Goal: Task Accomplishment & Management: Manage account settings

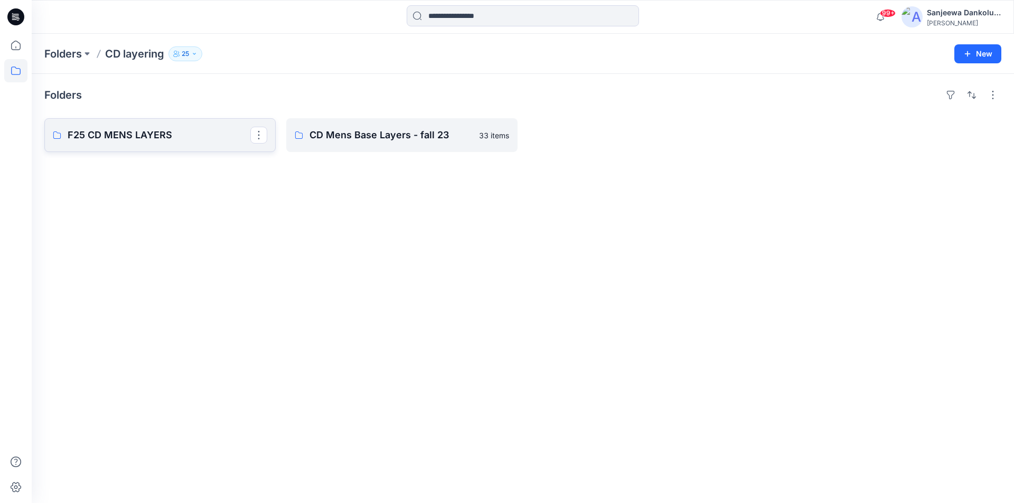
click at [141, 147] on link "F25 CD MENS LAYERS" at bounding box center [159, 135] width 231 height 34
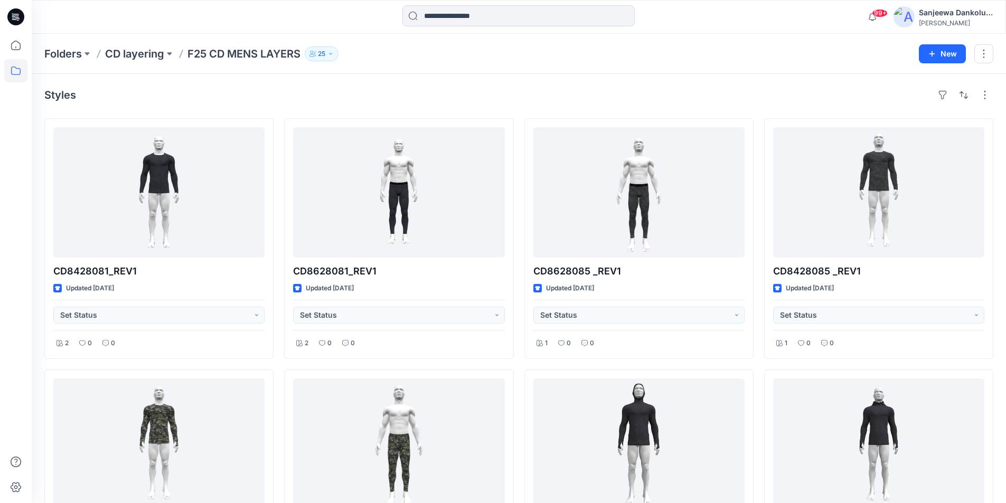
click at [17, 17] on icon at bounding box center [17, 17] width 4 height 1
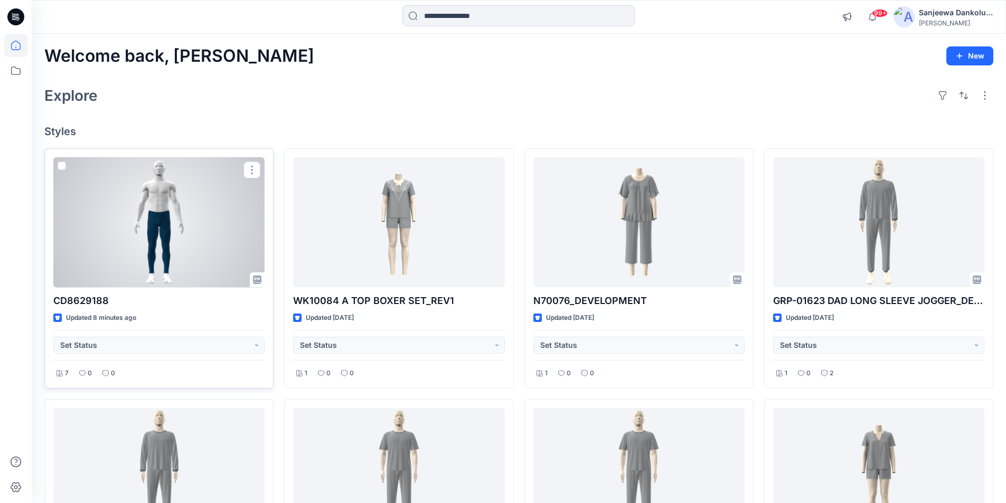
click at [170, 251] on div at bounding box center [158, 222] width 211 height 130
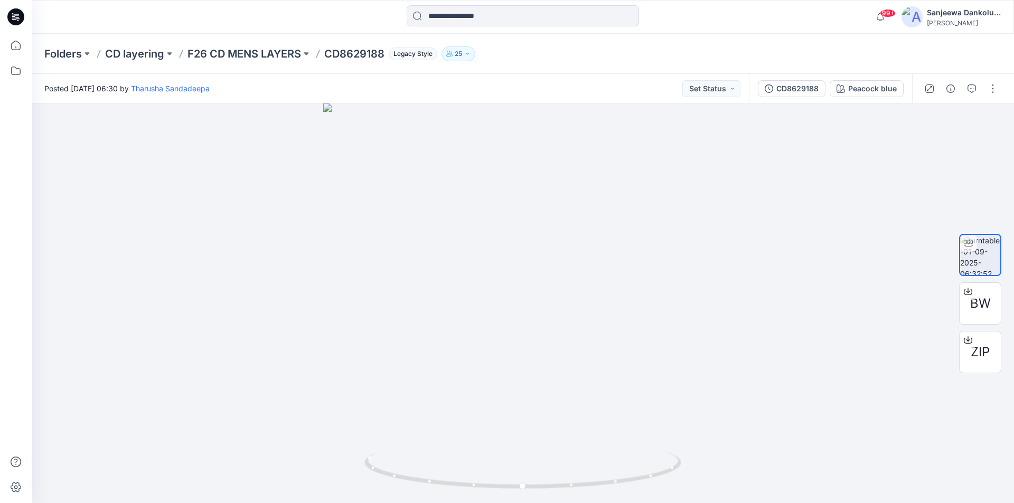
click at [15, 10] on icon at bounding box center [15, 16] width 17 height 17
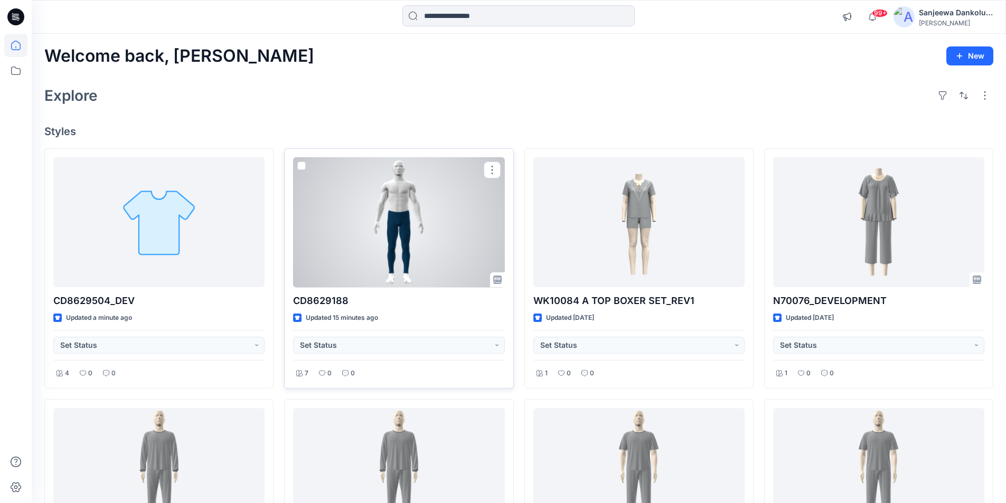
click at [375, 223] on div at bounding box center [398, 222] width 211 height 130
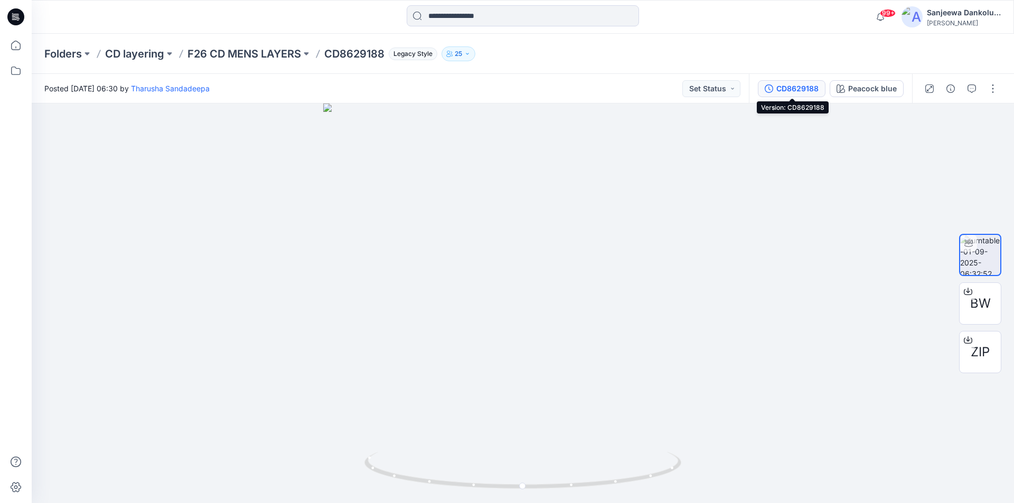
click at [807, 91] on div "CD8629188" at bounding box center [798, 89] width 42 height 12
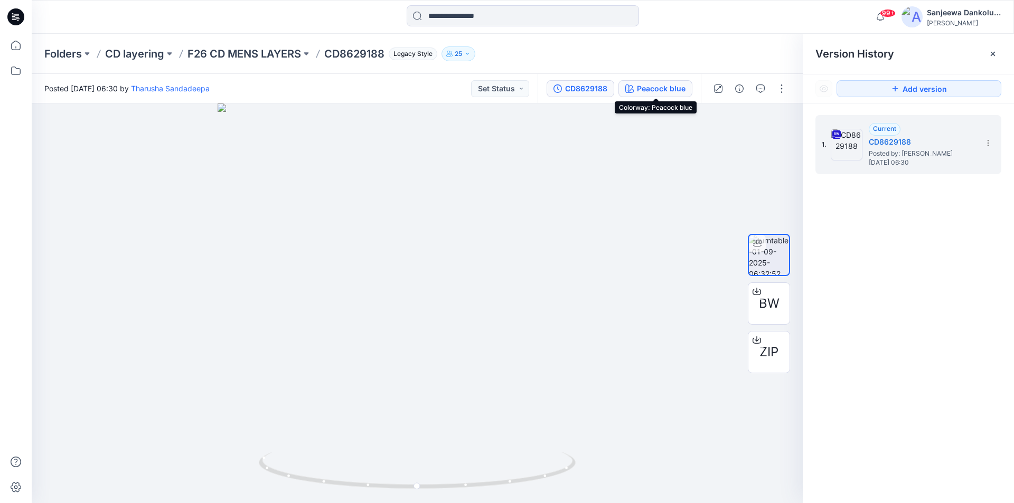
click at [639, 90] on div "Peacock blue" at bounding box center [661, 89] width 49 height 12
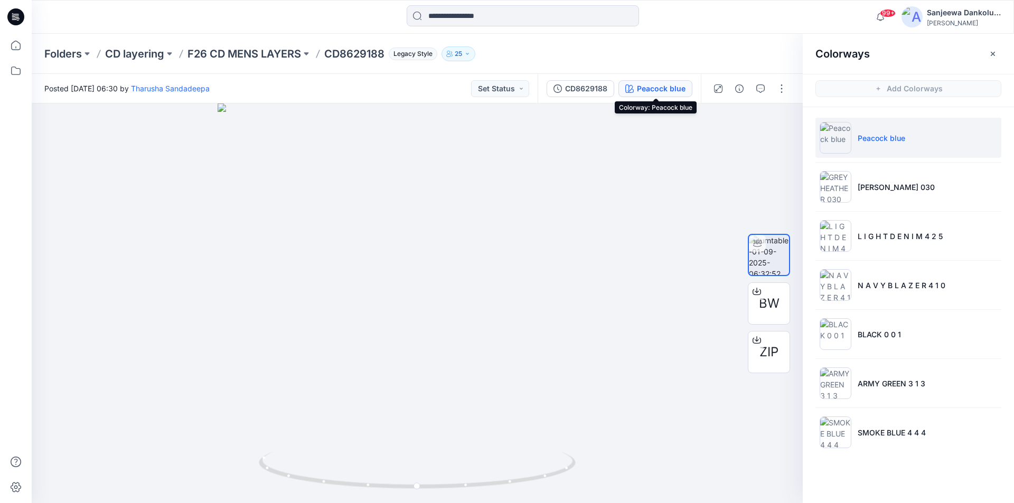
click at [18, 20] on icon at bounding box center [18, 20] width 3 height 1
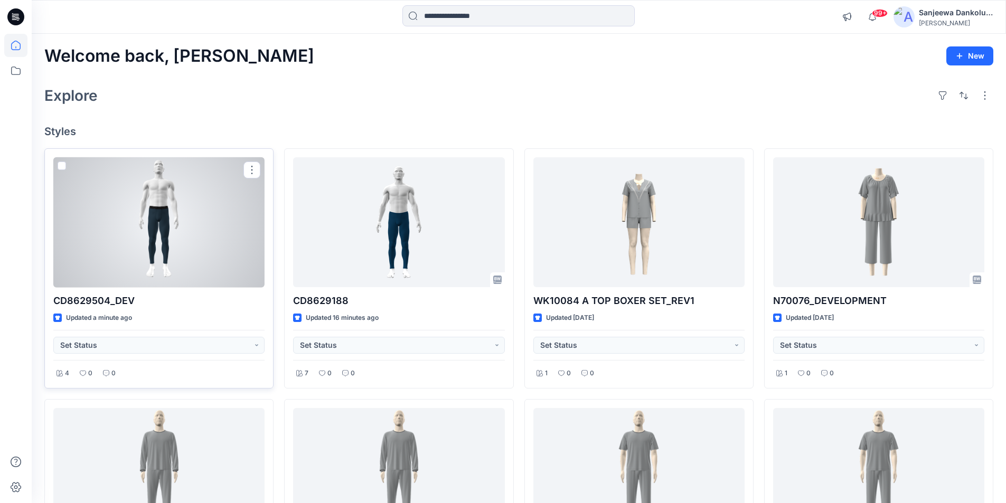
click at [203, 201] on div at bounding box center [158, 222] width 211 height 130
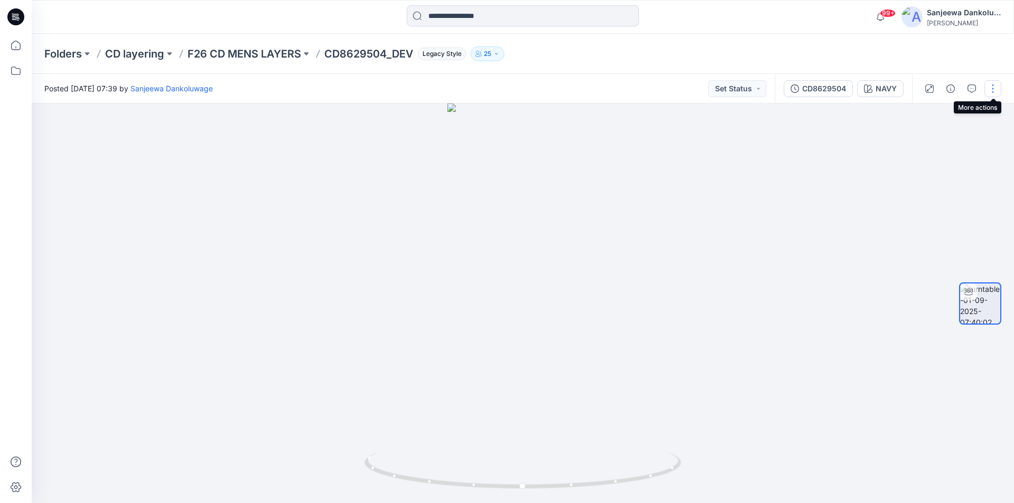
click at [990, 89] on button "button" at bounding box center [993, 88] width 17 height 17
click at [949, 116] on button "Edit" at bounding box center [948, 114] width 97 height 20
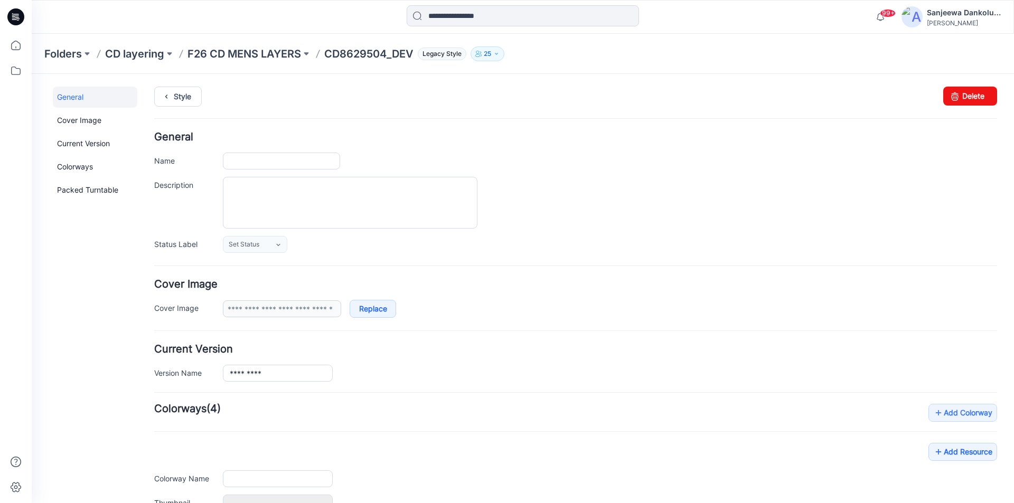
type input "**********"
type input "****"
type input "**********"
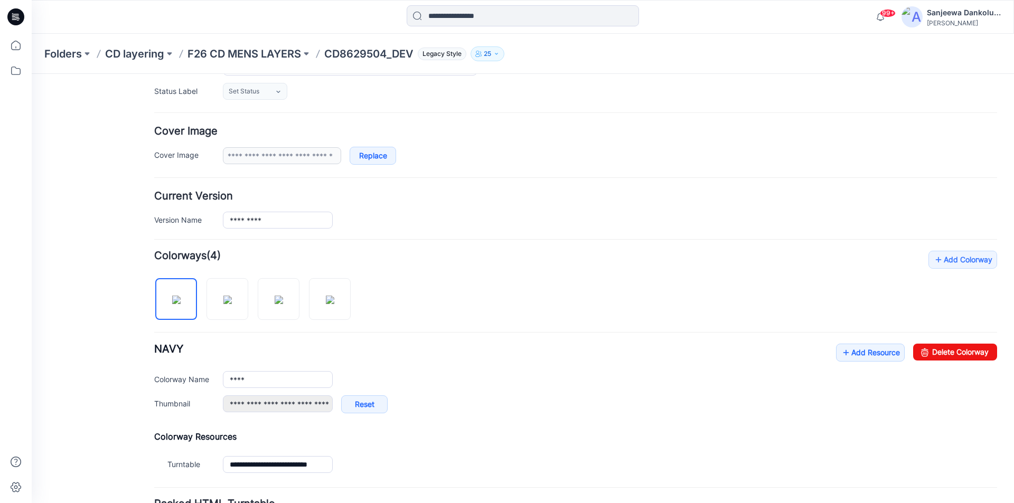
scroll to position [158, 0]
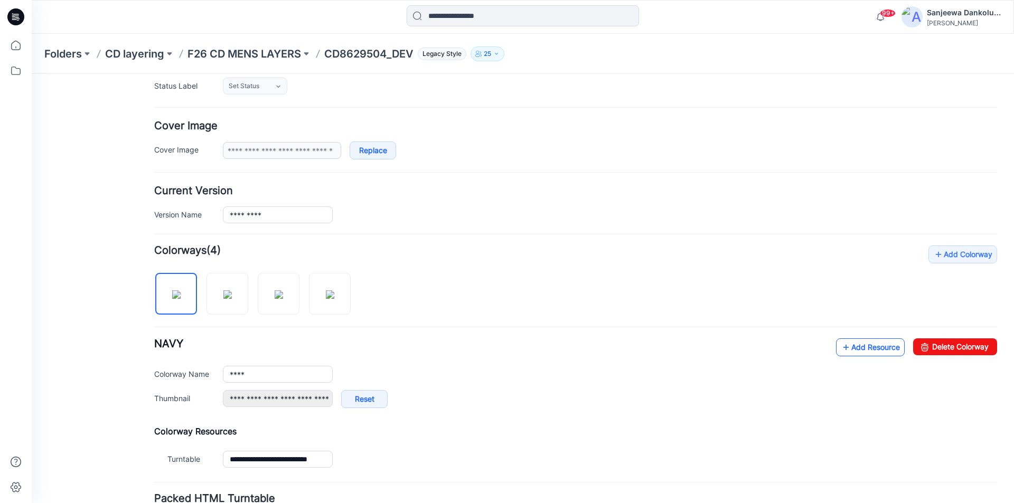
click at [854, 352] on link "Add Resource" at bounding box center [870, 348] width 69 height 18
click at [865, 356] on link "Add Resource" at bounding box center [870, 348] width 69 height 18
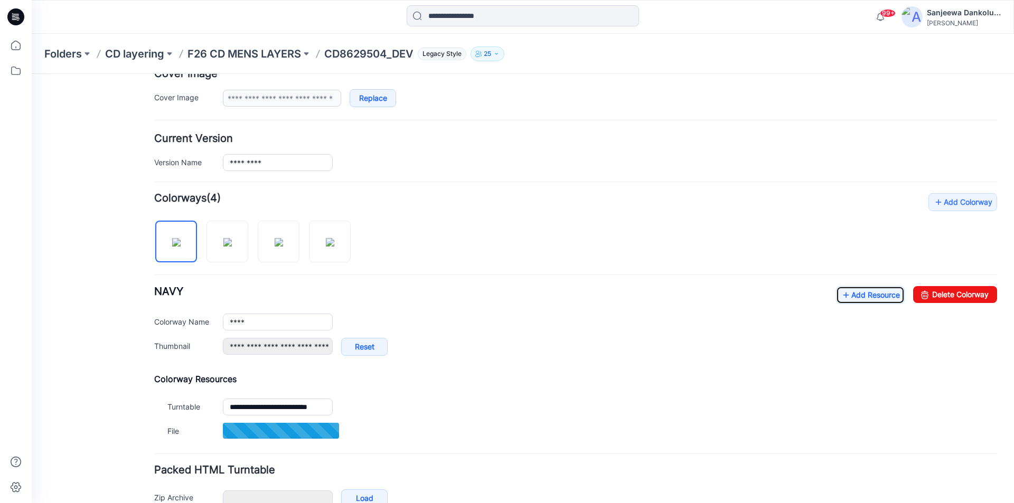
scroll to position [211, 0]
click at [862, 300] on link "Add Resource" at bounding box center [870, 295] width 69 height 18
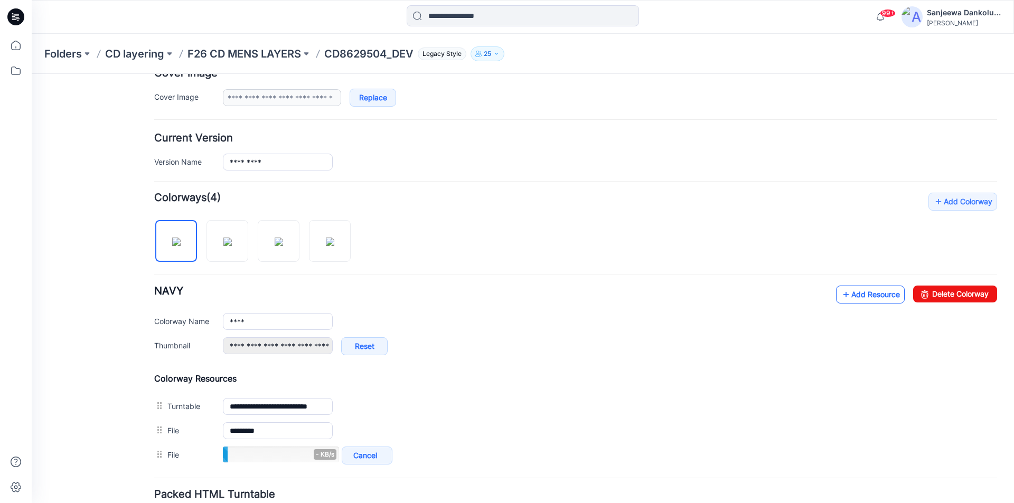
click at [866, 296] on link "Add Resource" at bounding box center [870, 295] width 69 height 18
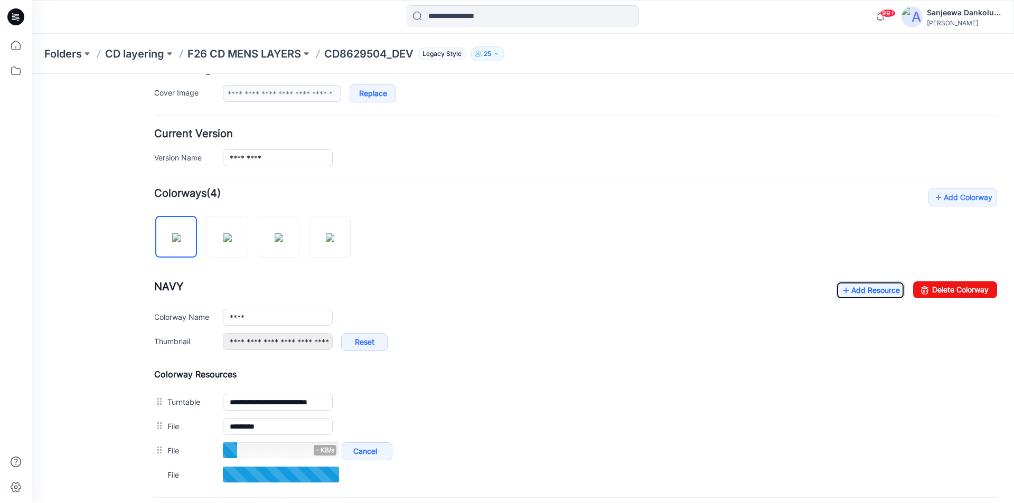
scroll to position [214, 0]
click at [869, 287] on link "Add Resource" at bounding box center [870, 292] width 69 height 18
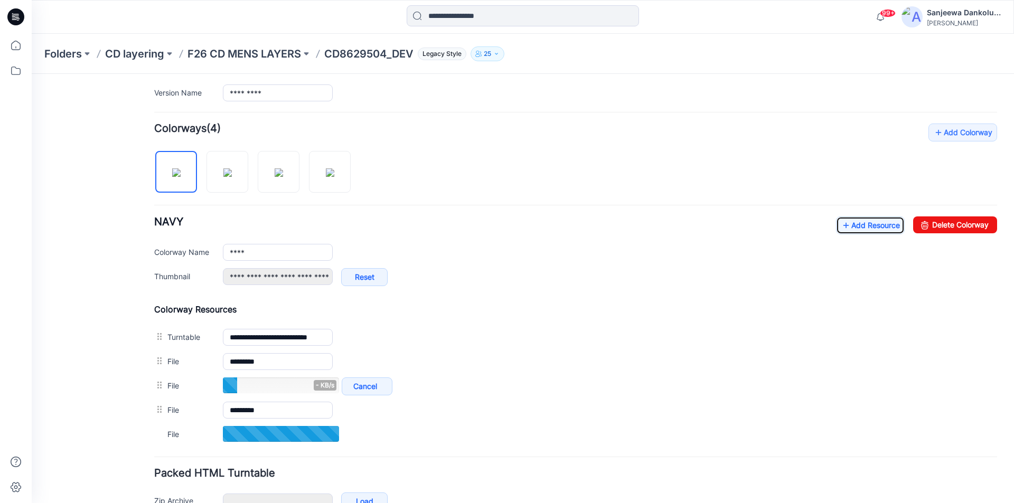
scroll to position [186, 0]
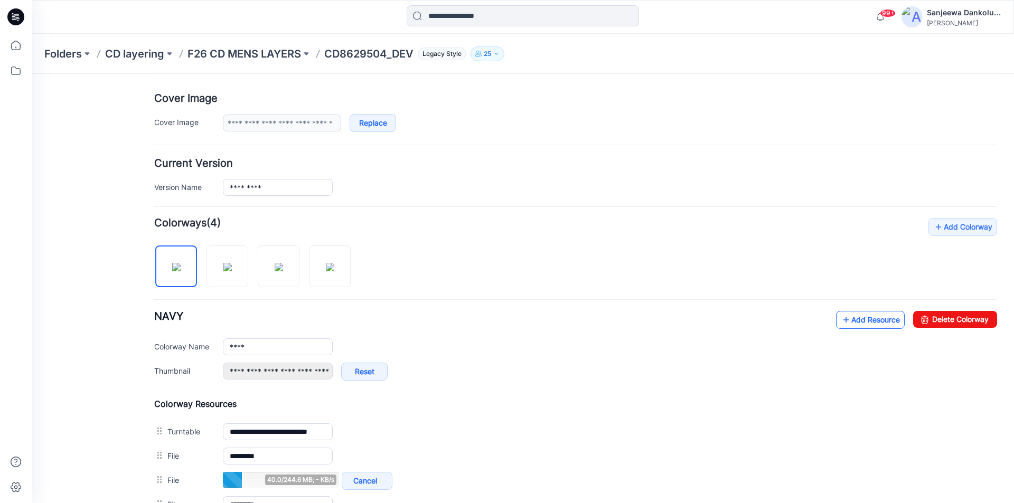
click at [867, 317] on link "Add Resource" at bounding box center [870, 320] width 69 height 18
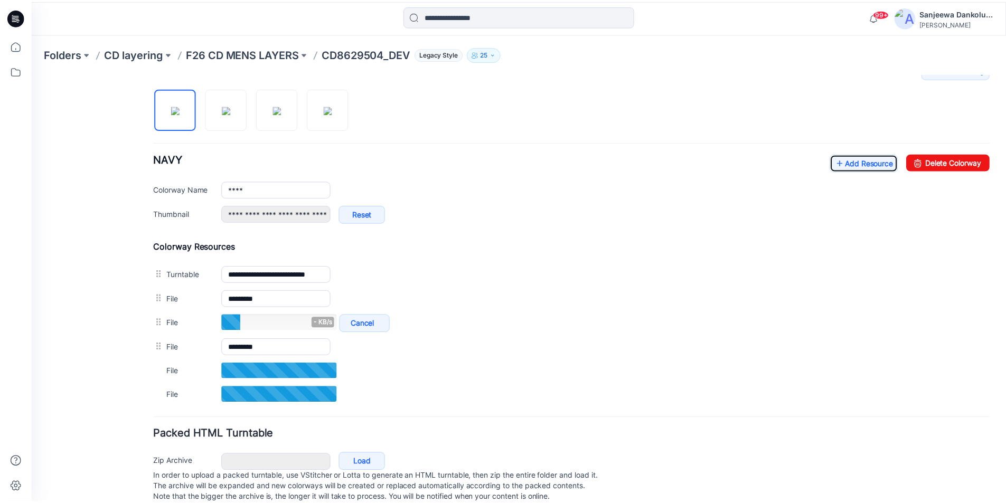
scroll to position [344, 0]
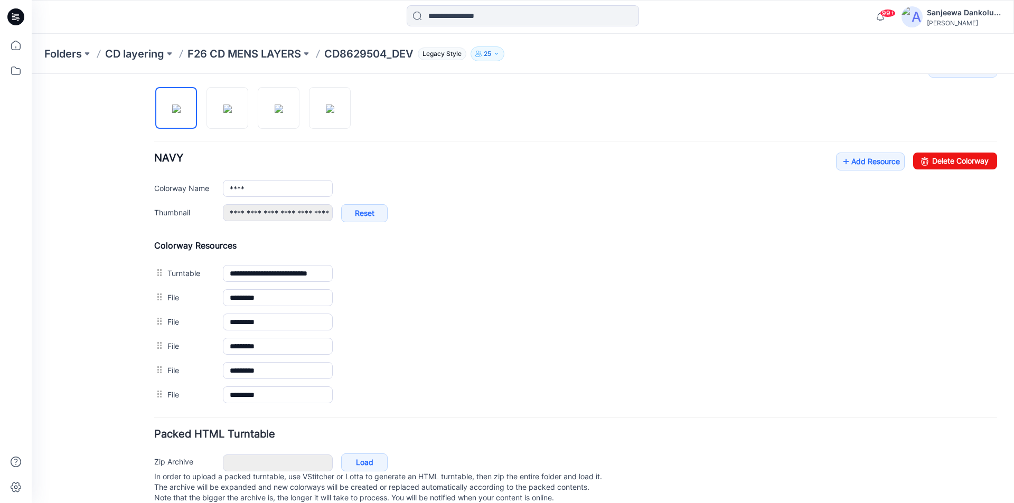
click at [18, 15] on icon at bounding box center [15, 16] width 17 height 17
